Goal: Navigation & Orientation: Find specific page/section

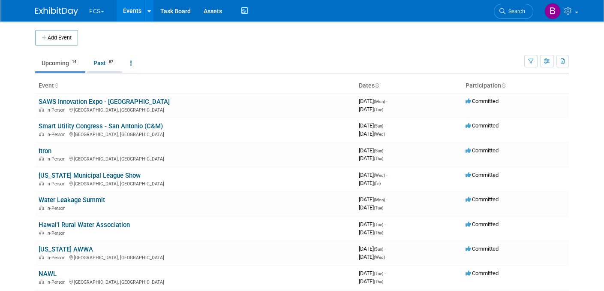
click at [103, 60] on link "Past 87" at bounding box center [104, 63] width 35 height 16
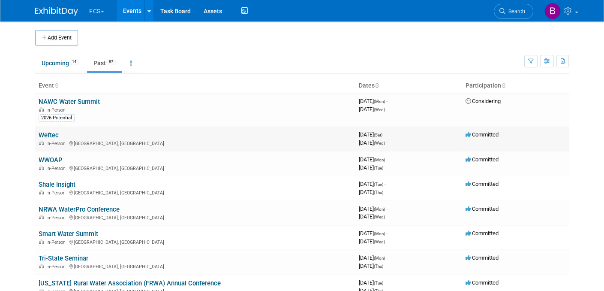
click at [54, 134] on link "Weftec" at bounding box center [49, 135] width 20 height 8
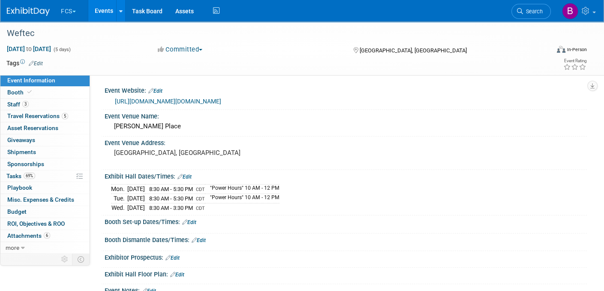
click at [221, 102] on link "https://weftec25.exh.mapyourshow.com/7_0/resources:main.page?pageid=9&filter=0" at bounding box center [168, 101] width 106 height 7
